Goal: Transaction & Acquisition: Register for event/course

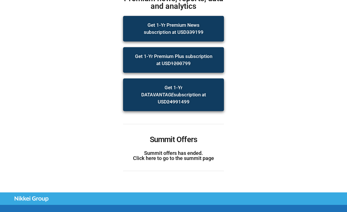
scroll to position [102, 0]
click at [148, 152] on link "Summit offers has ended. Click here to go to the summit page" at bounding box center [173, 155] width 81 height 11
click at [152, 151] on link "Summit offers has ended. Click here to go to the summit page" at bounding box center [173, 155] width 81 height 11
click at [154, 151] on link "Summit offers has ended. Click here to go to the summit page" at bounding box center [173, 155] width 81 height 11
click at [169, 150] on link "Summit offers has ended. Click here to go to the summit page" at bounding box center [173, 155] width 81 height 11
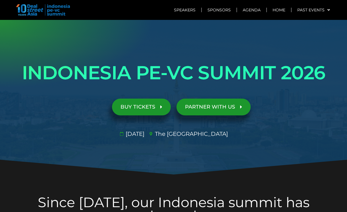
click at [150, 111] on link "BUY TICKETS" at bounding box center [141, 107] width 59 height 17
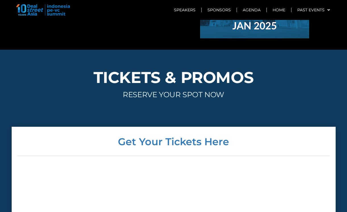
scroll to position [2001, 0]
